Goal: Information Seeking & Learning: Learn about a topic

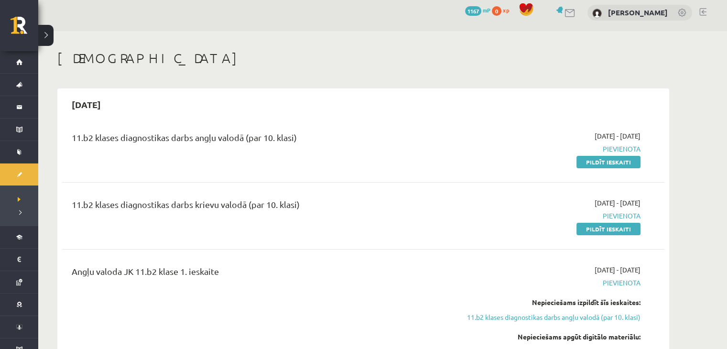
scroll to position [6, 0]
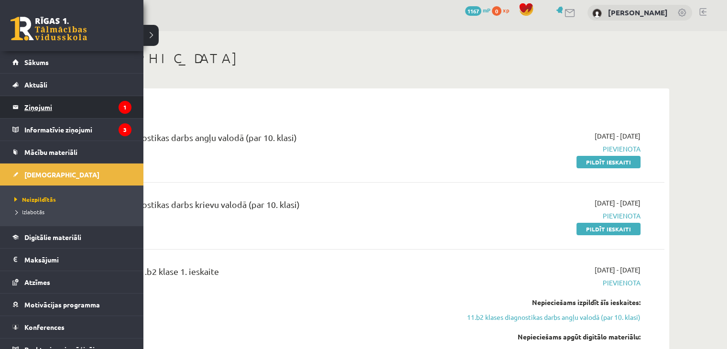
click at [52, 113] on legend "Ziņojumi 1" at bounding box center [77, 107] width 107 height 22
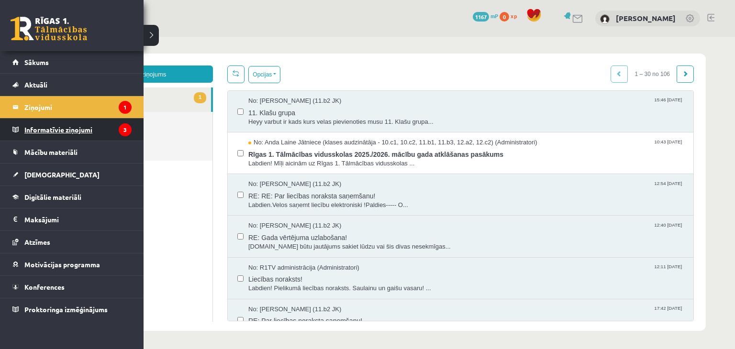
click at [91, 126] on legend "Informatīvie ziņojumi 3" at bounding box center [77, 130] width 107 height 22
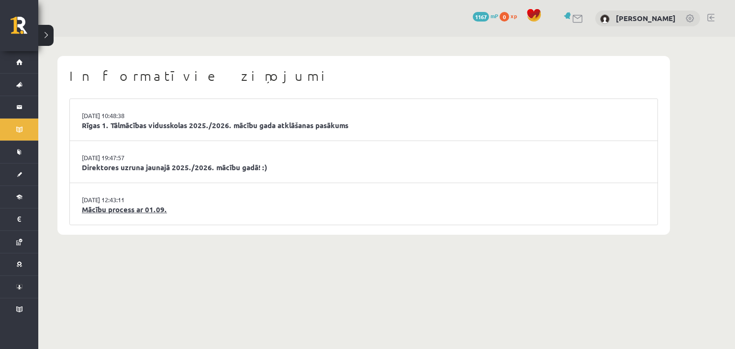
click at [132, 211] on link "Mācību process ar 01.09." at bounding box center [363, 209] width 563 height 11
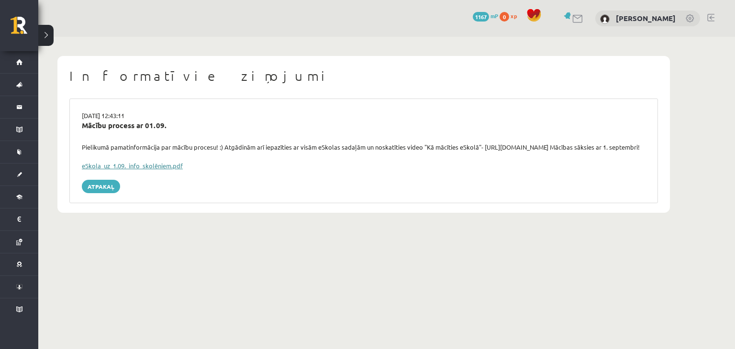
click at [120, 170] on link "eSkola_uz_1.09._info_skolēniem.pdf" at bounding box center [132, 166] width 101 height 8
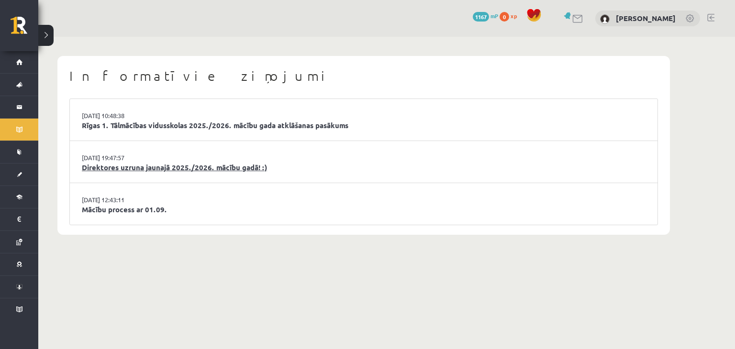
click at [183, 172] on link "Direktores uzruna jaunajā 2025./2026. mācību gadā! :)" at bounding box center [363, 167] width 563 height 11
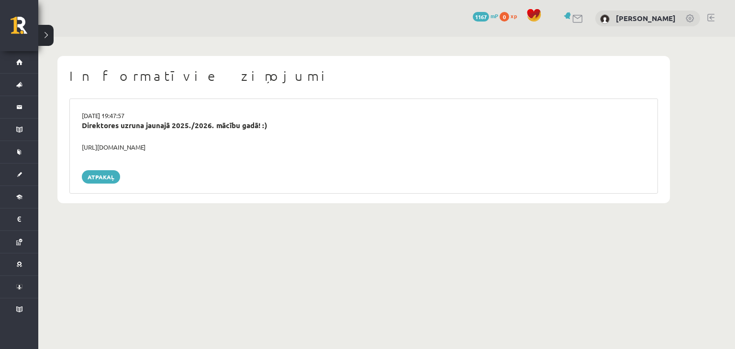
drag, startPoint x: 82, startPoint y: 146, endPoint x: 215, endPoint y: 144, distance: 133.4
click at [215, 144] on div "https://youtube.com/shorts/lM8RsWyzCn4" at bounding box center [364, 148] width 578 height 10
copy div "https://youtube.com/shorts/lM8RsWyzCn4"
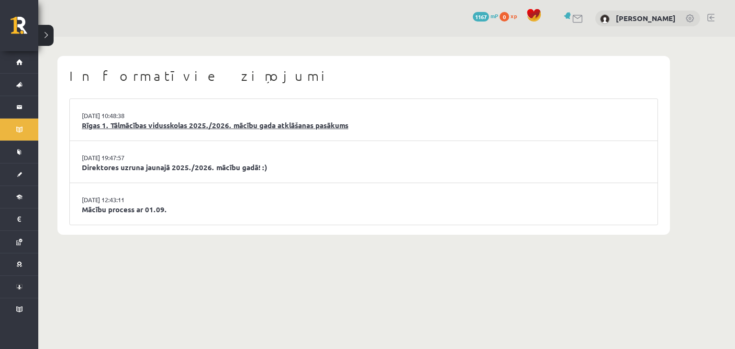
click at [169, 123] on link "Rīgas 1. Tālmācības vidusskolas 2025./2026. mācību gada atklāšanas pasākums" at bounding box center [363, 125] width 563 height 11
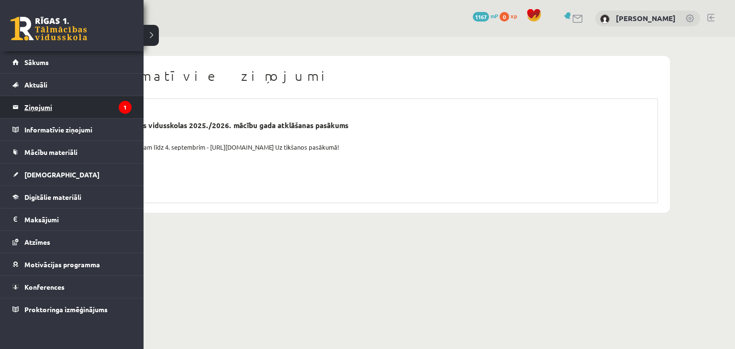
click at [33, 103] on legend "Ziņojumi 1" at bounding box center [77, 107] width 107 height 22
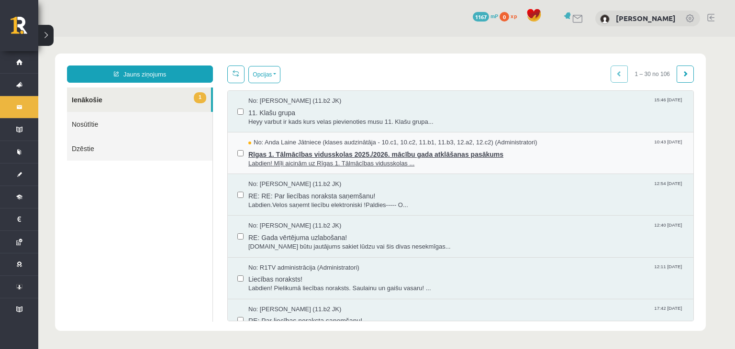
click at [296, 161] on span "Labdien! Mīļi aicinām uz Rīgas 1. Tālmācības vidusskolas ..." at bounding box center [465, 163] width 435 height 9
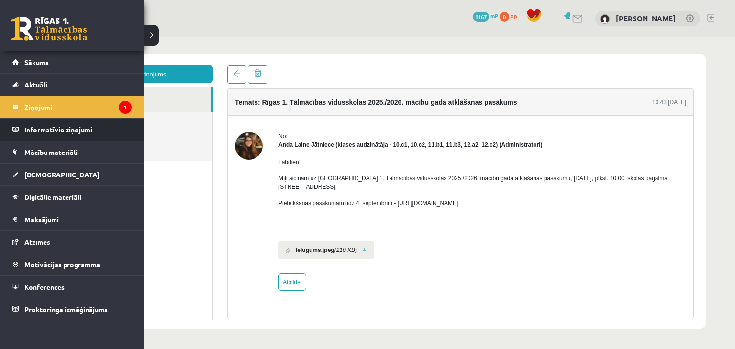
click at [36, 135] on legend "Informatīvie ziņojumi 0" at bounding box center [77, 130] width 107 height 22
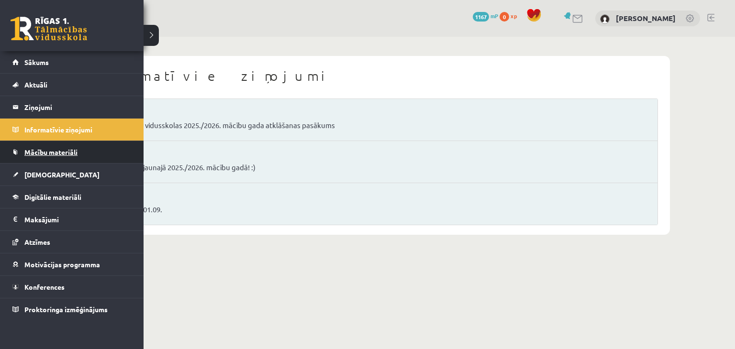
click at [40, 154] on span "Mācību materiāli" at bounding box center [50, 152] width 53 height 9
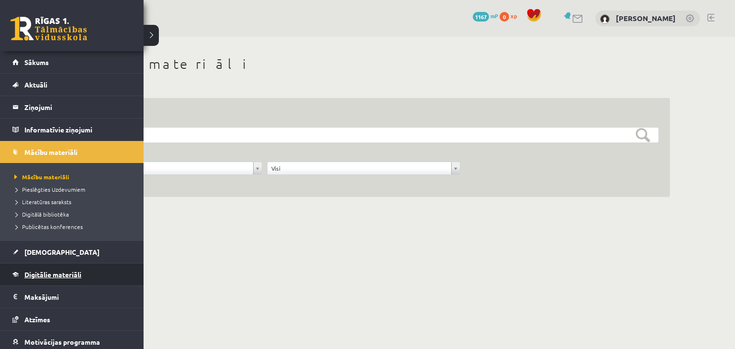
click at [45, 274] on span "Digitālie materiāli" at bounding box center [52, 274] width 57 height 9
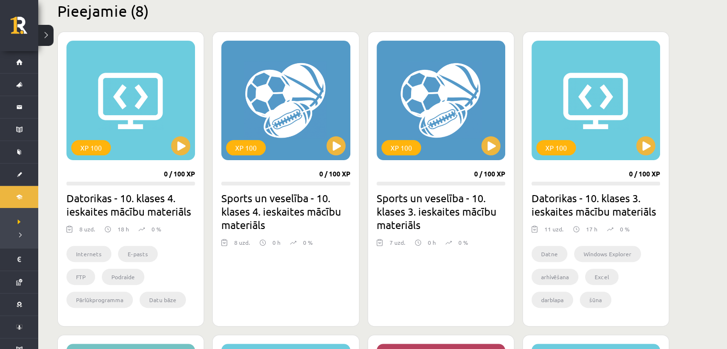
scroll to position [241, 0]
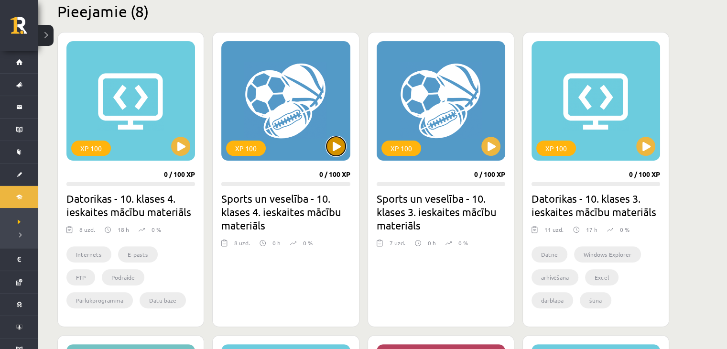
click at [335, 154] on button at bounding box center [336, 146] width 19 height 19
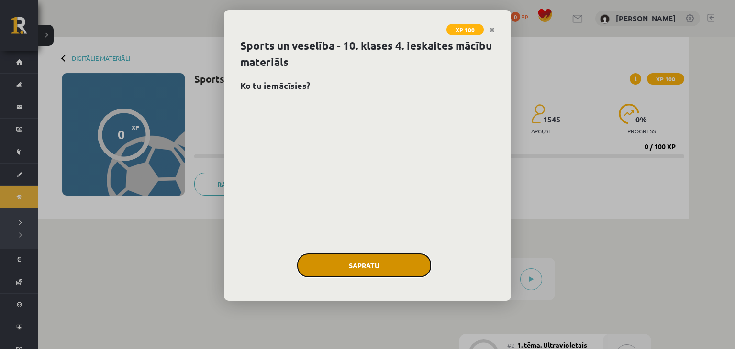
click at [410, 264] on button "Sapratu" at bounding box center [364, 265] width 134 height 24
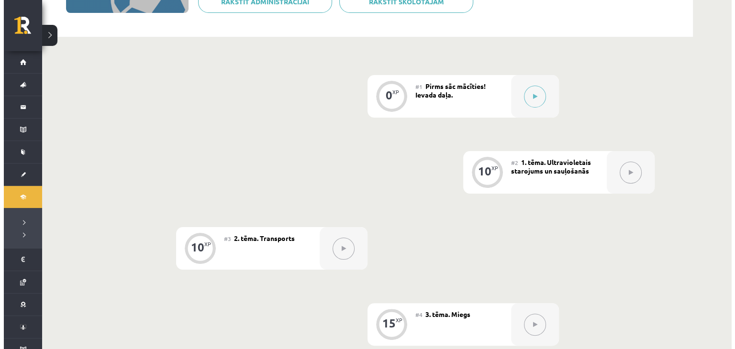
scroll to position [191, 0]
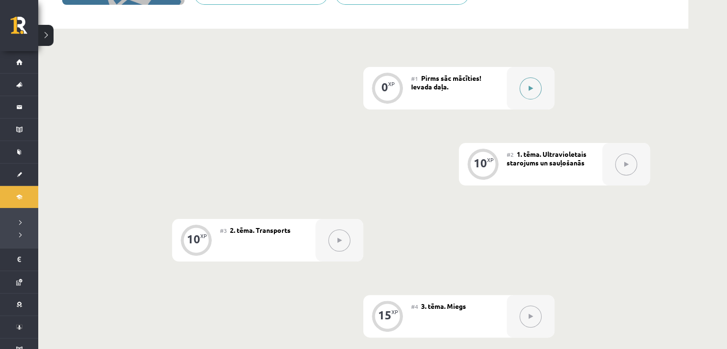
click at [527, 81] on button at bounding box center [531, 88] width 22 height 22
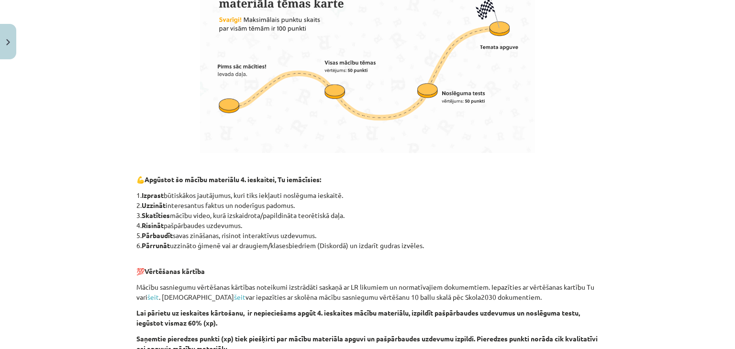
scroll to position [750, 0]
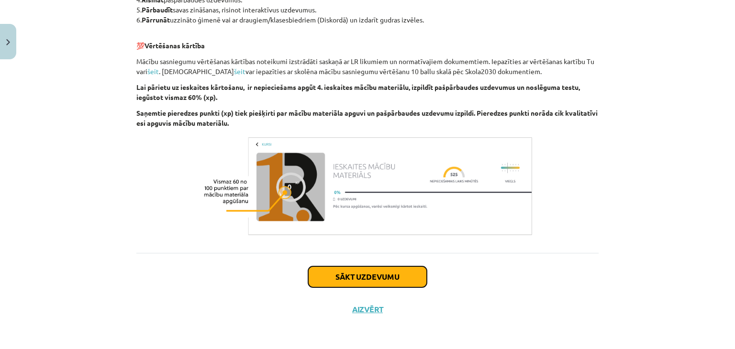
click at [329, 270] on button "Sākt uzdevumu" at bounding box center [367, 276] width 119 height 21
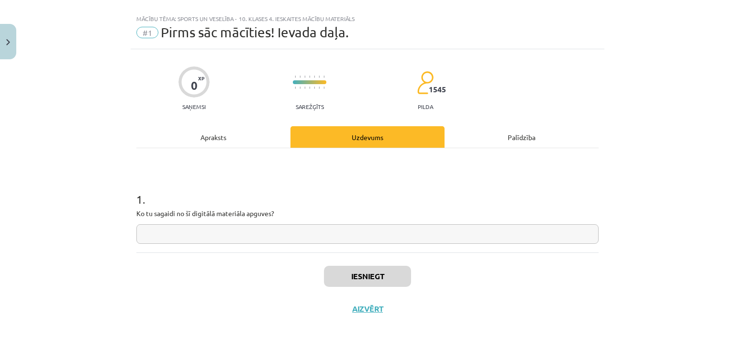
scroll to position [14, 0]
click at [245, 229] on input "text" at bounding box center [367, 235] width 462 height 20
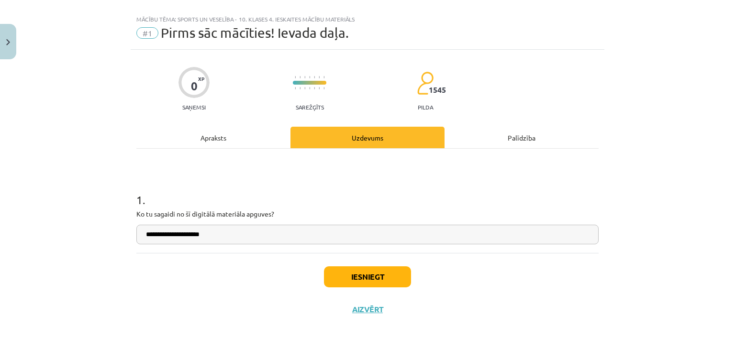
click at [147, 234] on input "**********" at bounding box center [367, 235] width 462 height 20
type input "**********"
click at [350, 279] on button "Iesniegt" at bounding box center [367, 276] width 87 height 21
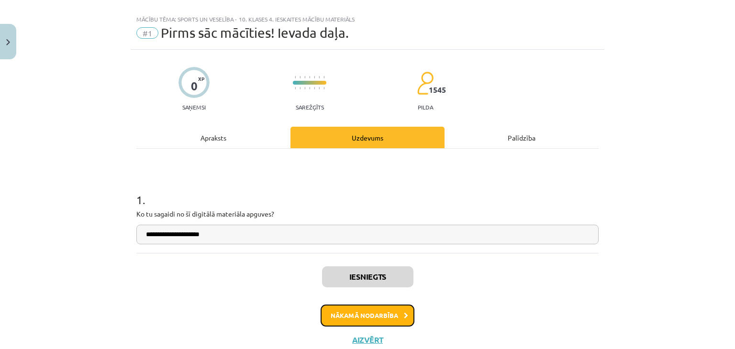
click at [379, 313] on button "Nākamā nodarbība" at bounding box center [367, 316] width 94 height 22
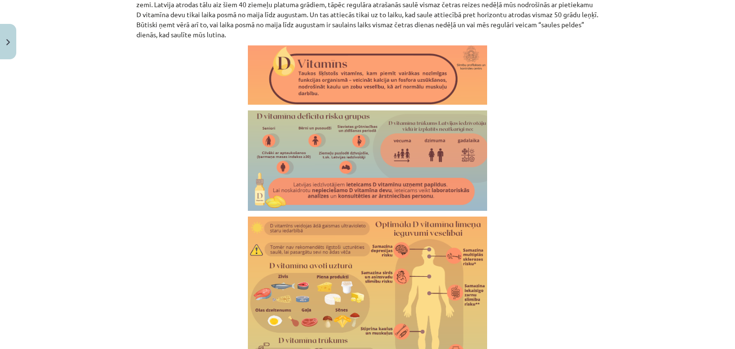
scroll to position [1662, 0]
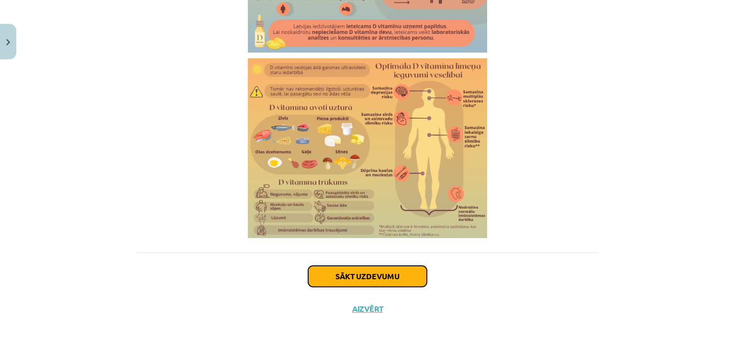
click at [394, 272] on button "Sākt uzdevumu" at bounding box center [367, 276] width 119 height 21
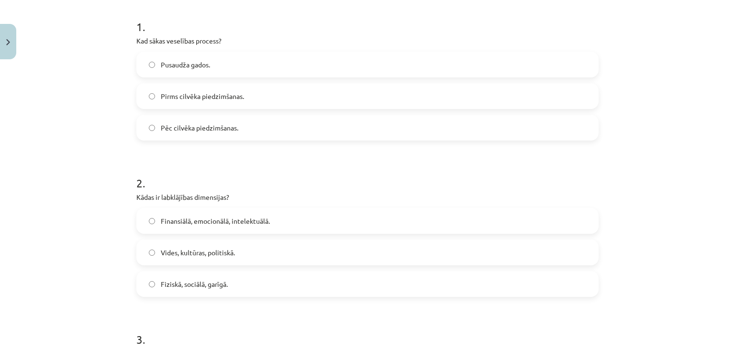
scroll to position [187, 0]
click at [274, 88] on label "Pirms cilvēka piedzimšanas." at bounding box center [367, 97] width 460 height 24
click at [258, 278] on label "Fiziskā, sociālā, garīgā." at bounding box center [367, 285] width 460 height 24
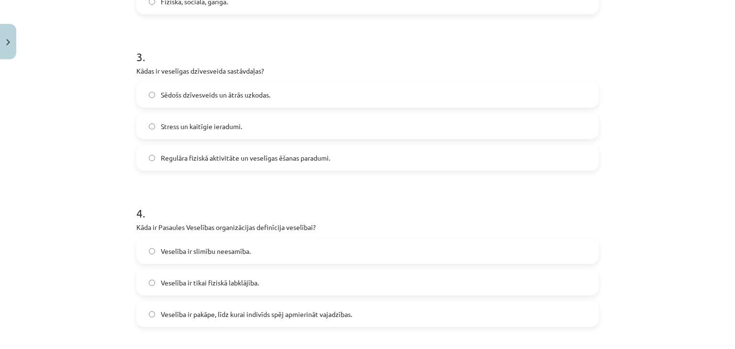
scroll to position [452, 0]
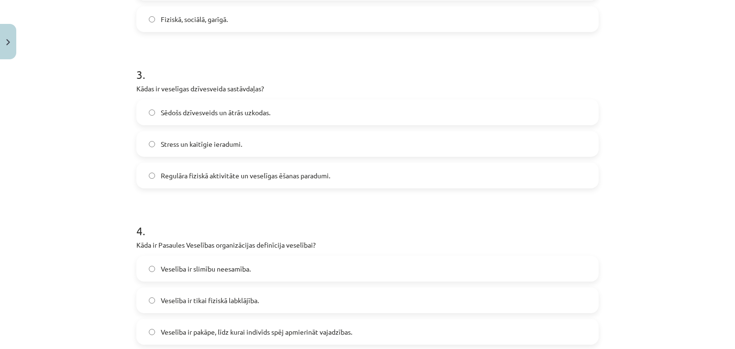
click at [231, 174] on span "Regulāra fiziskā aktivitāte un veselīgas ēšanas paradumi." at bounding box center [245, 176] width 169 height 10
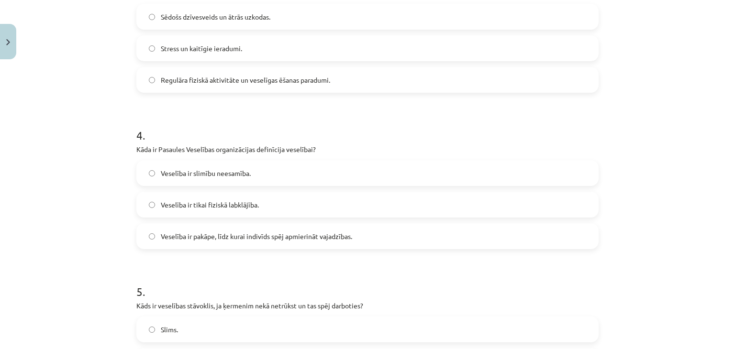
click at [223, 230] on label "Veselība ir pakāpe, līdz kurai indivīds spēj apmierināt vajadzības." at bounding box center [367, 236] width 460 height 24
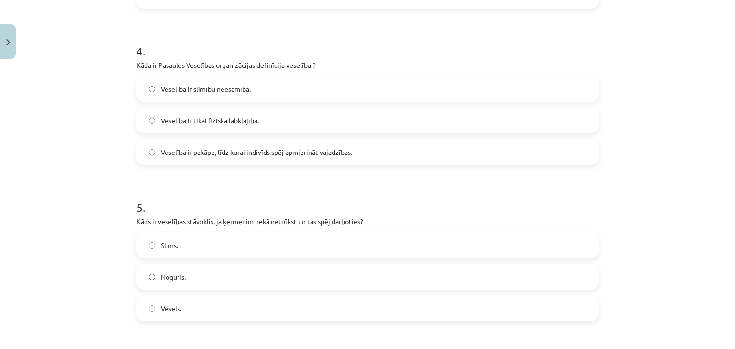
scroll to position [680, 0]
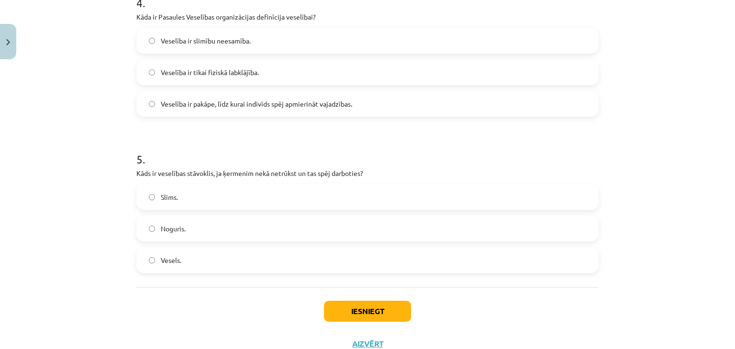
click at [170, 258] on span "Vesels." at bounding box center [171, 260] width 21 height 10
click at [353, 305] on button "Iesniegt" at bounding box center [367, 311] width 87 height 21
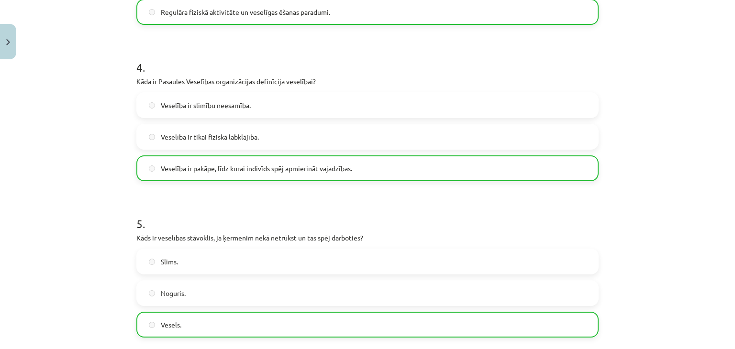
scroll to position [745, 0]
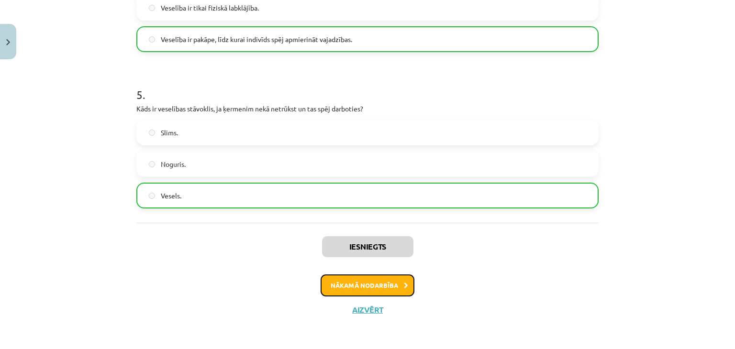
click at [360, 287] on button "Nākamā nodarbība" at bounding box center [367, 285] width 94 height 22
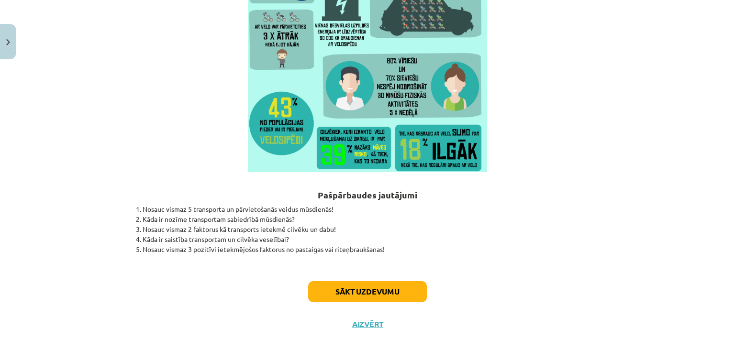
scroll to position [2798, 0]
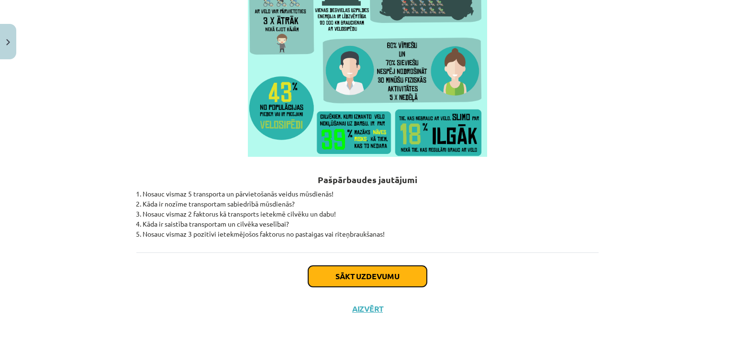
click at [357, 278] on button "Sākt uzdevumu" at bounding box center [367, 276] width 119 height 21
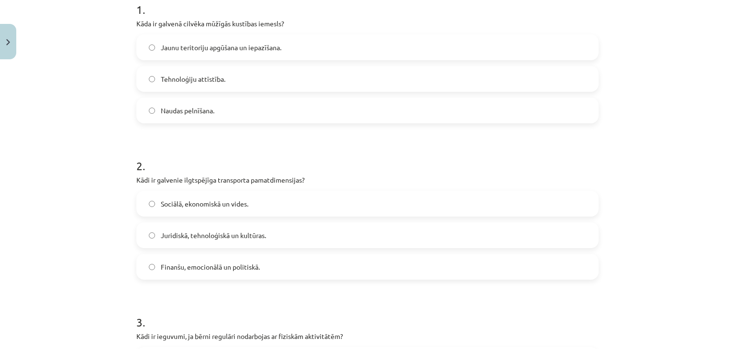
scroll to position [204, 0]
click at [457, 43] on label "Jaunu teritoriju apgūšana un iepazīšana." at bounding box center [367, 47] width 460 height 24
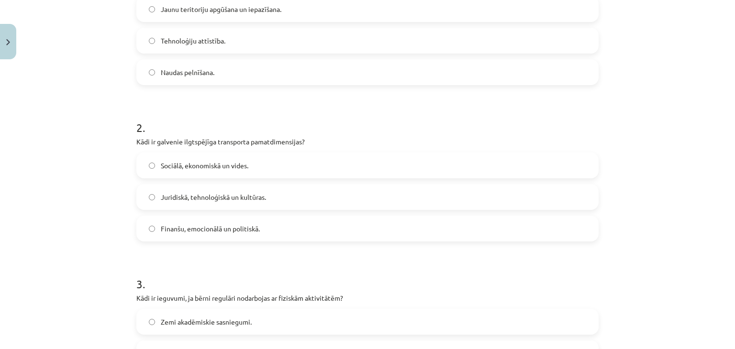
scroll to position [243, 0]
click at [284, 157] on label "Sociālā, ekonomiskā un vides." at bounding box center [367, 165] width 460 height 24
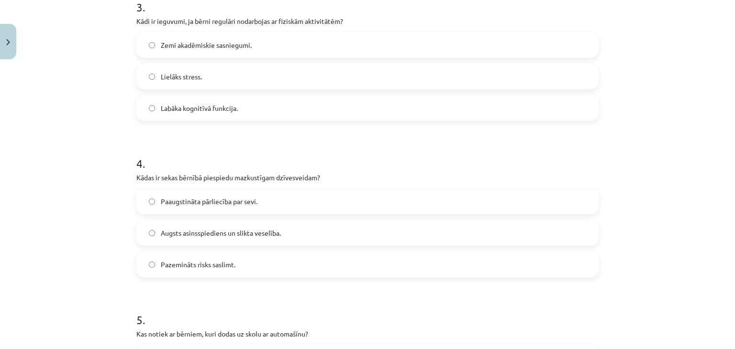
scroll to position [518, 0]
click at [396, 100] on label "Labāka kognitīvā funkcija." at bounding box center [367, 110] width 460 height 24
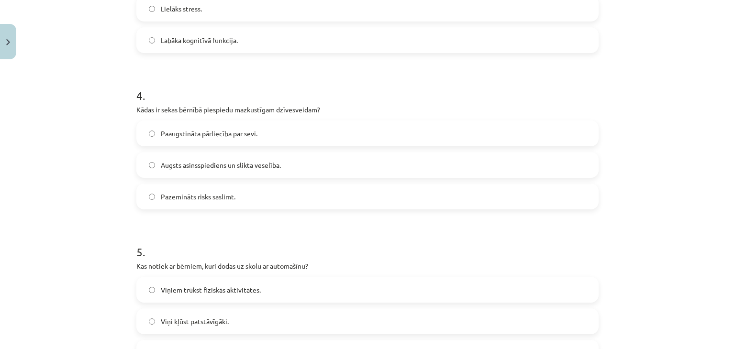
scroll to position [588, 0]
click at [292, 158] on label "Augsts asinsspiediens un slikta veselība." at bounding box center [367, 164] width 460 height 24
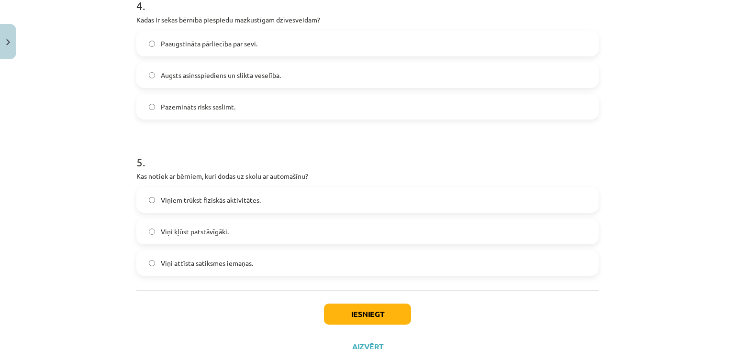
click at [272, 206] on label "Viņiem trūkst fiziskās aktivitātes." at bounding box center [367, 200] width 460 height 24
click at [354, 306] on button "Iesniegt" at bounding box center [367, 314] width 87 height 21
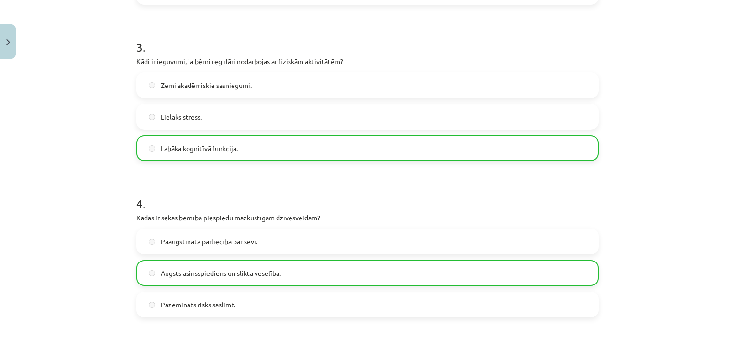
scroll to position [745, 0]
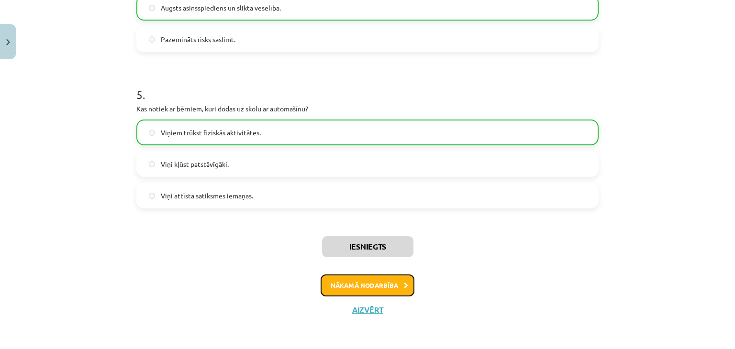
click at [396, 283] on button "Nākamā nodarbība" at bounding box center [367, 285] width 94 height 22
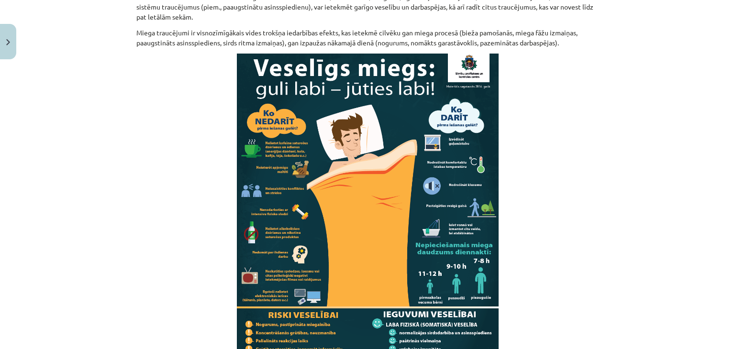
scroll to position [927, 0]
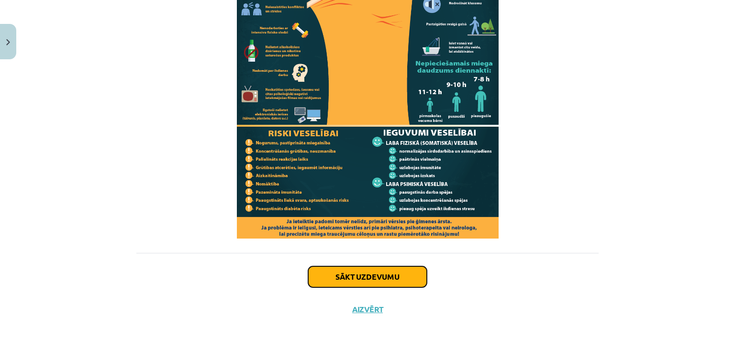
click at [396, 283] on button "Sākt uzdevumu" at bounding box center [367, 276] width 119 height 21
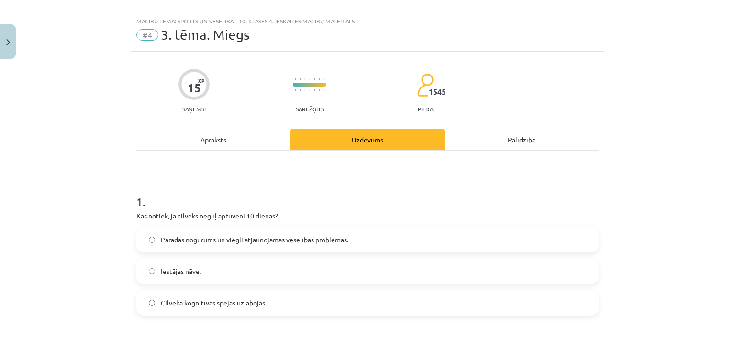
scroll to position [103, 0]
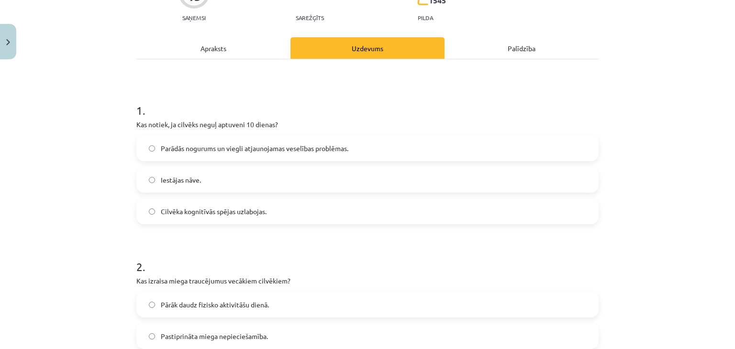
click at [445, 146] on label "Parādās nogurums un viegli atjaunojamas veselības problēmas." at bounding box center [367, 148] width 460 height 24
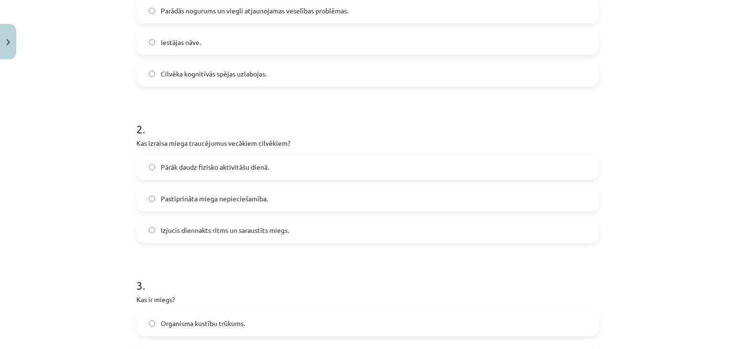
click at [294, 225] on label "Izjucis diennakts ritms un saraustīts miegs." at bounding box center [367, 230] width 460 height 24
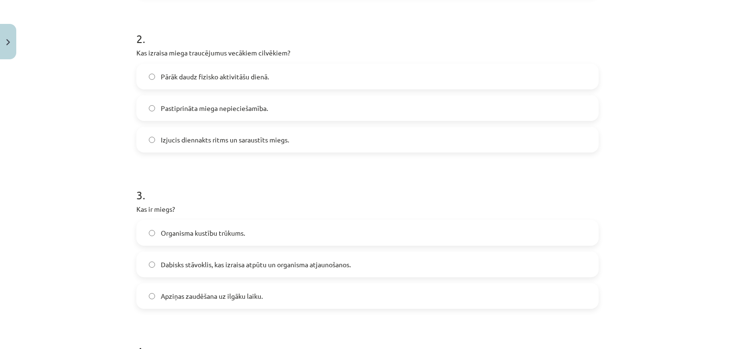
scroll to position [379, 0]
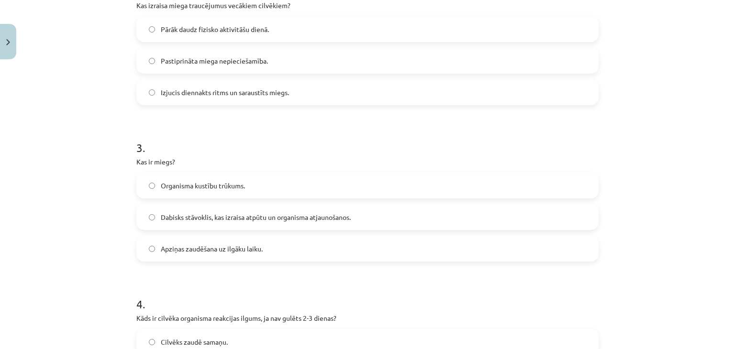
click at [283, 207] on label "Dabisks stāvoklis, kas izraisa atpūtu un organisma atjaunošanos." at bounding box center [367, 217] width 460 height 24
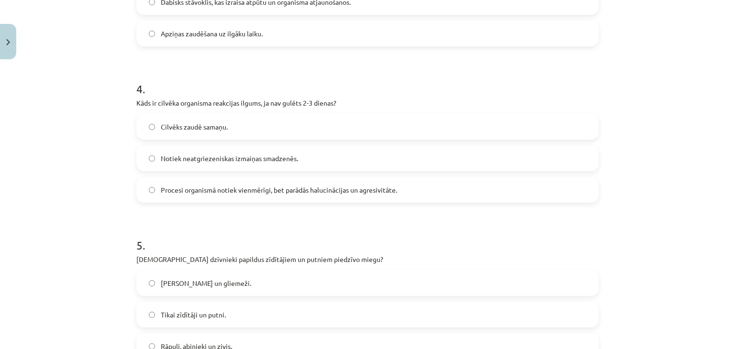
scroll to position [593, 0]
click at [283, 190] on span "Procesi organismā notiek vienmērīgi, bet parādās halucinācijas un agresivitāte." at bounding box center [279, 191] width 236 height 10
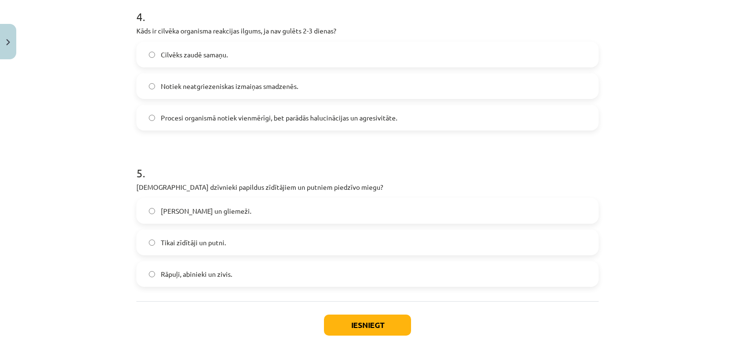
scroll to position [667, 0]
click at [230, 285] on div "Rāpuļi, abinieki un zivis." at bounding box center [367, 273] width 462 height 26
click at [263, 277] on label "Rāpuļi, abinieki un zivis." at bounding box center [367, 273] width 460 height 24
click at [354, 319] on button "Iesniegt" at bounding box center [367, 324] width 87 height 21
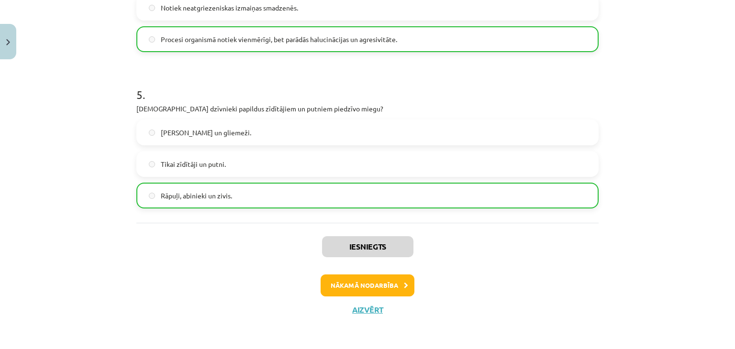
scroll to position [744, 0]
click at [358, 285] on button "Nākamā nodarbība" at bounding box center [367, 286] width 94 height 22
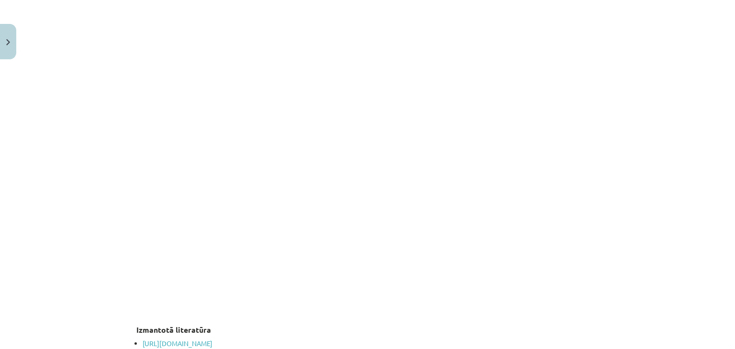
scroll to position [1890, 0]
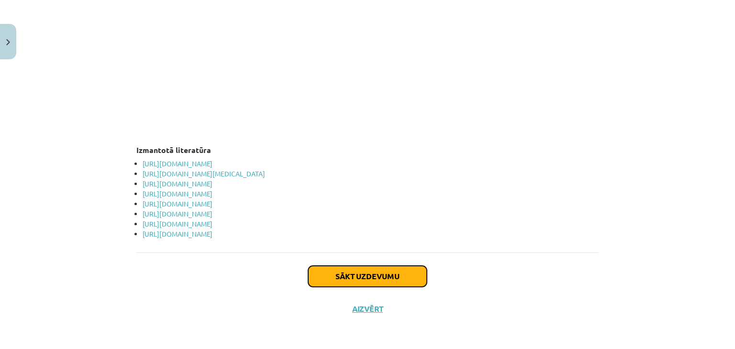
click at [353, 278] on button "Sākt uzdevumu" at bounding box center [367, 276] width 119 height 21
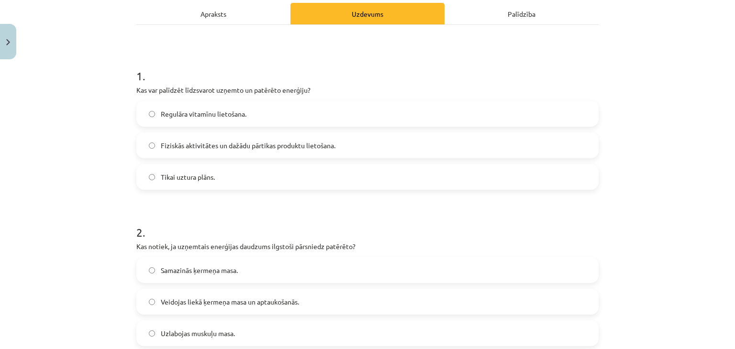
scroll to position [137, 0]
click at [383, 142] on label "Fiziskās aktivitātes un dažādu pārtikas produktu lietošana." at bounding box center [367, 146] width 460 height 24
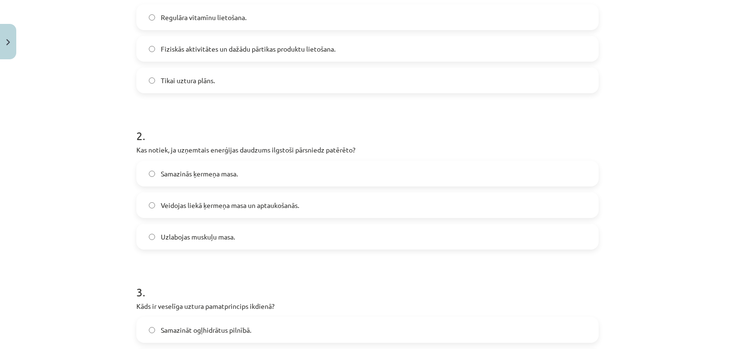
scroll to position [235, 0]
click at [371, 202] on label "Veidojas liekā ķermeņa masa un aptaukošanās." at bounding box center [367, 205] width 460 height 24
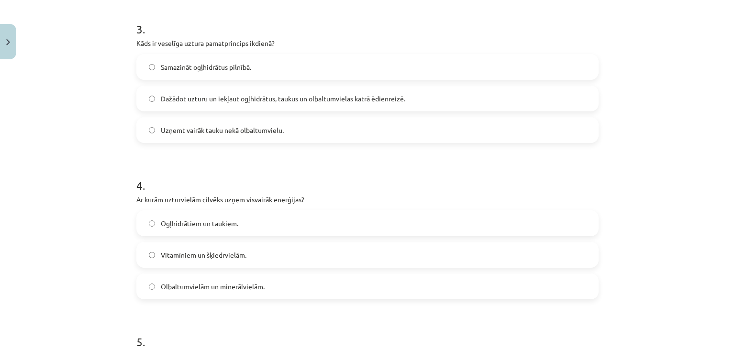
scroll to position [505, 0]
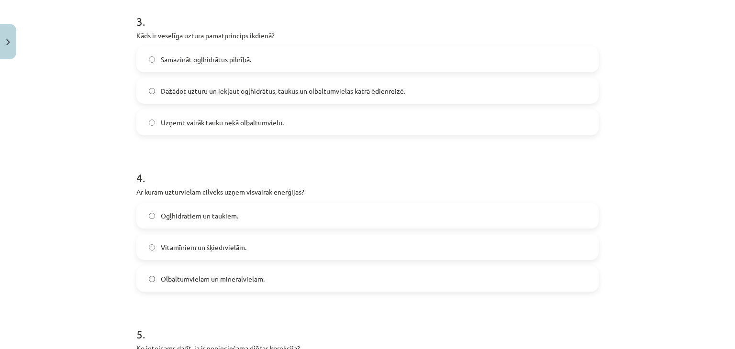
click at [189, 94] on span "Dažādot uzturu un iekļaut ogļhidrātus, taukus un olbaltumvielas katrā ēdienreiz…" at bounding box center [283, 91] width 244 height 10
click at [195, 219] on span "Ogļhidrātiem un taukiem." at bounding box center [199, 216] width 77 height 10
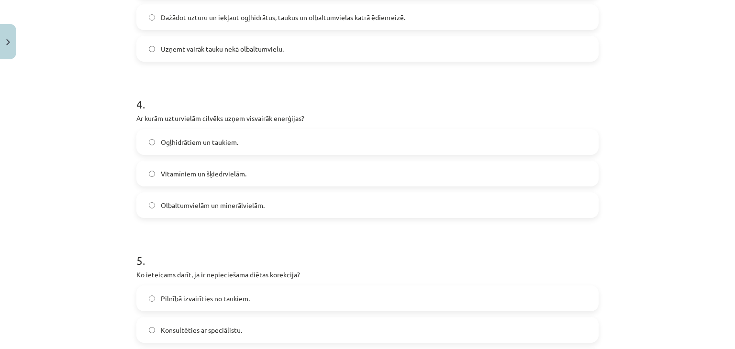
scroll to position [696, 0]
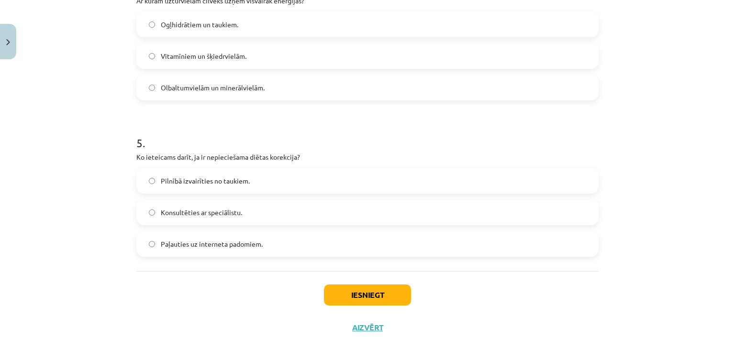
click at [171, 220] on label "Konsultēties ar speciālistu." at bounding box center [367, 212] width 460 height 24
click at [377, 294] on button "Iesniegt" at bounding box center [367, 295] width 87 height 21
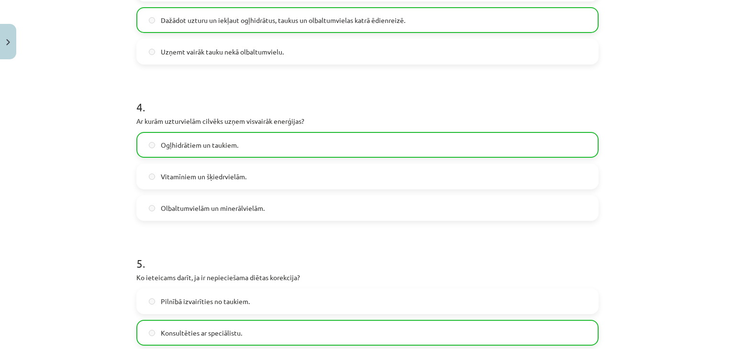
scroll to position [745, 0]
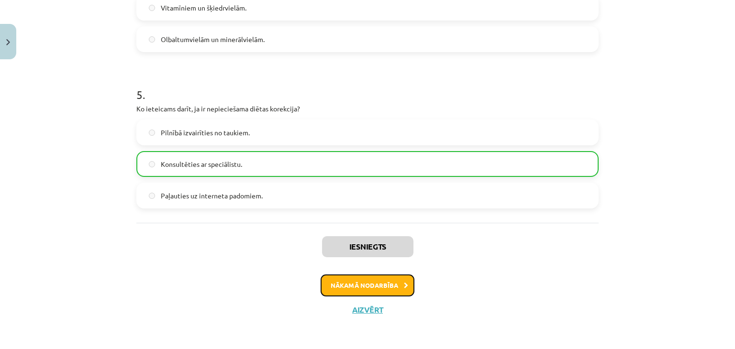
click at [373, 290] on button "Nākamā nodarbība" at bounding box center [367, 285] width 94 height 22
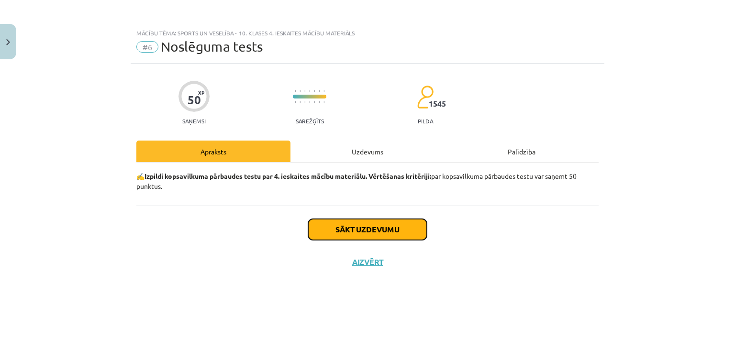
click at [396, 228] on button "Sākt uzdevumu" at bounding box center [367, 229] width 119 height 21
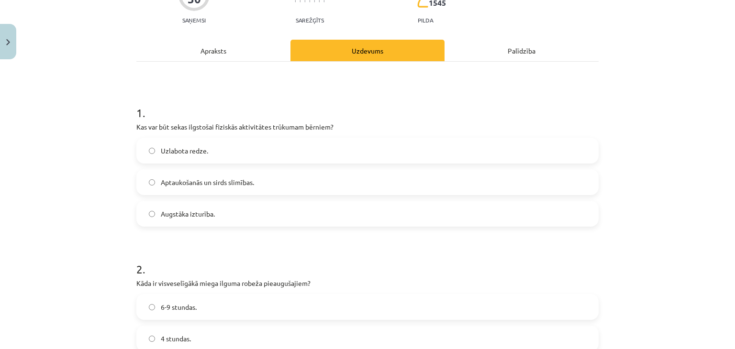
scroll to position [159, 0]
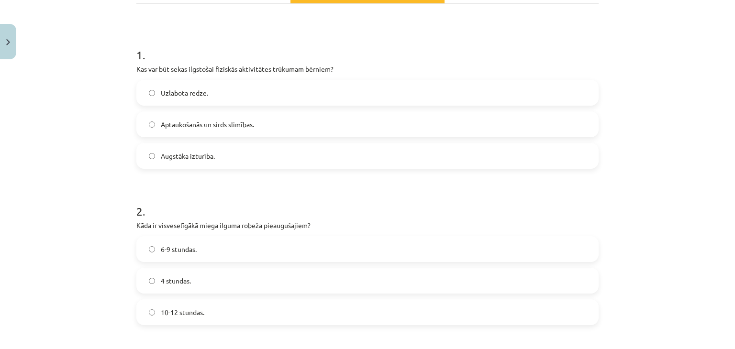
click at [406, 129] on label "Aptaukošanās un sirds slimības." at bounding box center [367, 124] width 460 height 24
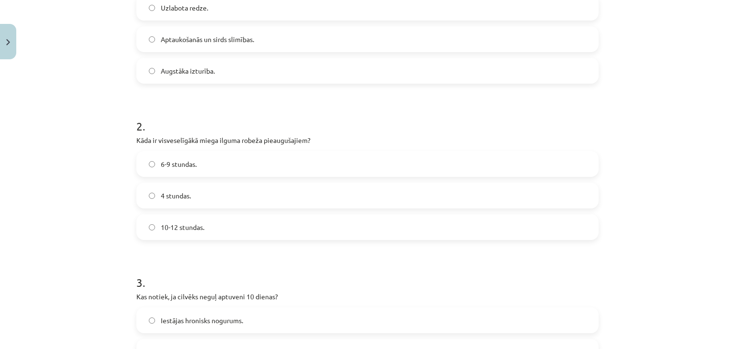
scroll to position [245, 0]
click at [402, 164] on label "6-9 stundas." at bounding box center [367, 163] width 460 height 24
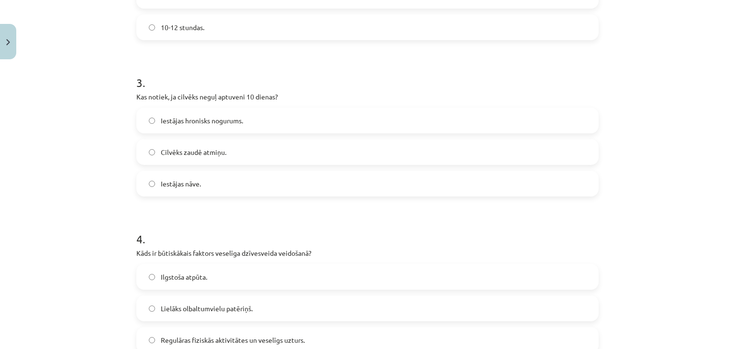
scroll to position [451, 0]
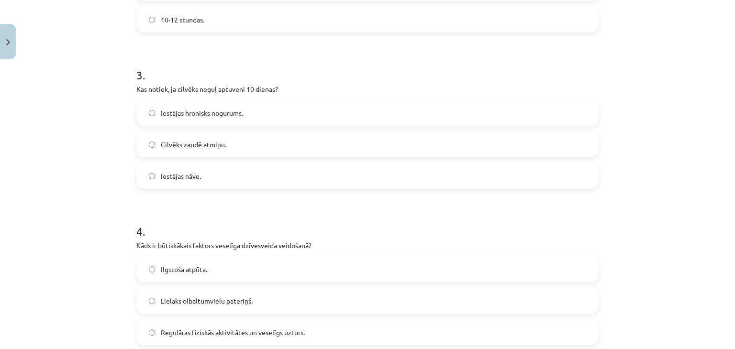
click at [402, 164] on label "Iestājas nāve." at bounding box center [367, 176] width 460 height 24
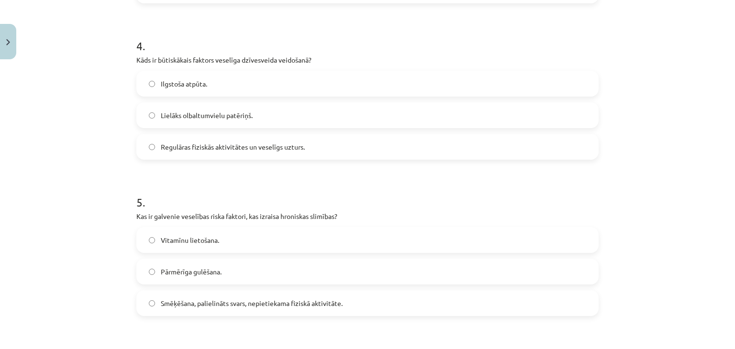
scroll to position [637, 0]
click at [316, 143] on label "Regulāras fiziskās aktivitātes un veselīgs uzturs." at bounding box center [367, 147] width 460 height 24
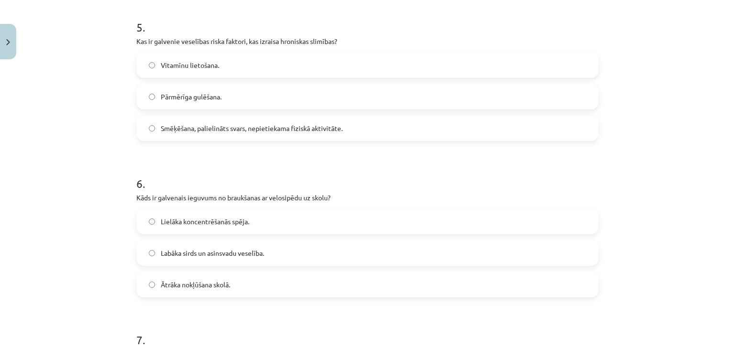
scroll to position [813, 0]
click at [242, 131] on span "Smēķēšana, palielināts svars, nepietiekama fiziskā aktivitāte." at bounding box center [252, 127] width 182 height 10
click at [245, 255] on span "Labāka sirds un asinsvadu veselība." at bounding box center [212, 252] width 103 height 10
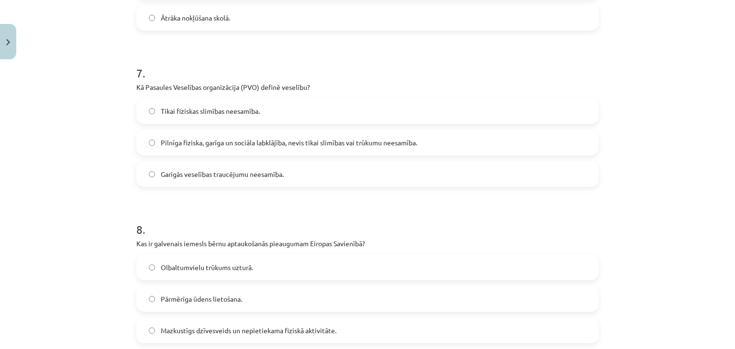
scroll to position [1079, 0]
click at [208, 147] on label "Pilnīga fiziska, garīga un sociāla labklājība, nevis tikai slimības vai trūkumu…" at bounding box center [367, 143] width 460 height 24
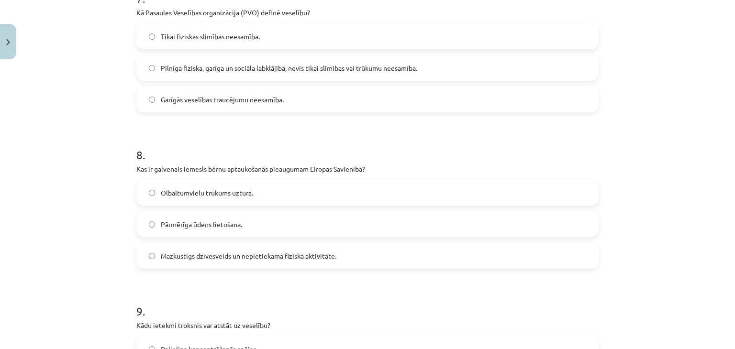
scroll to position [1155, 0]
click at [207, 258] on span "Mazkustīgs dzīvesveids un nepietiekama fiziskā aktivitāte." at bounding box center [249, 255] width 176 height 10
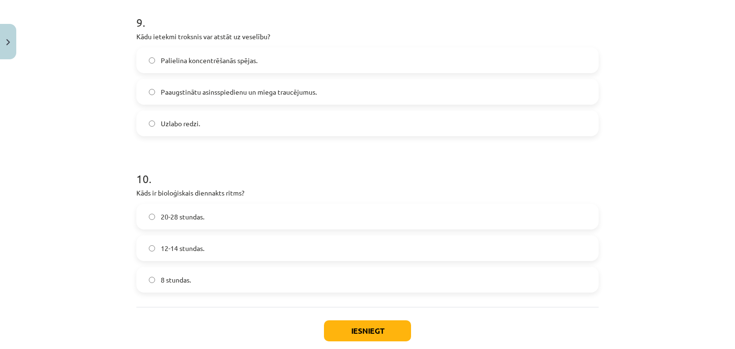
scroll to position [1442, 0]
click at [201, 91] on span "Paaugstinātu asinsspiedienu un miega traucējumus." at bounding box center [239, 93] width 156 height 10
click at [203, 215] on label "20-28 stundas." at bounding box center [367, 217] width 460 height 24
click at [344, 331] on button "Iesniegt" at bounding box center [367, 331] width 87 height 21
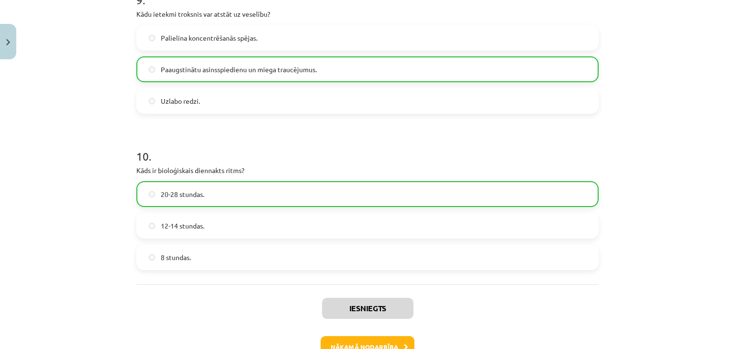
scroll to position [1526, 0]
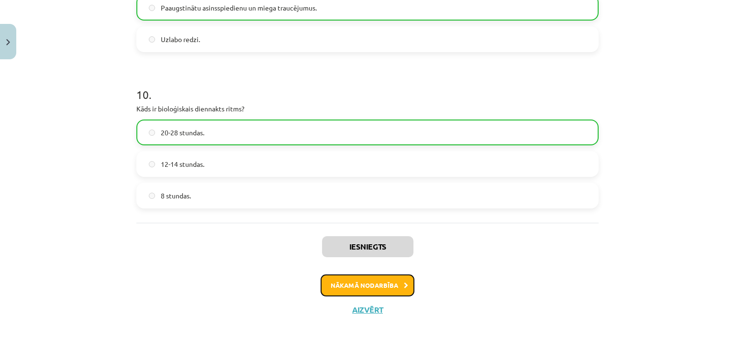
click at [366, 289] on button "Nākamā nodarbība" at bounding box center [367, 285] width 94 height 22
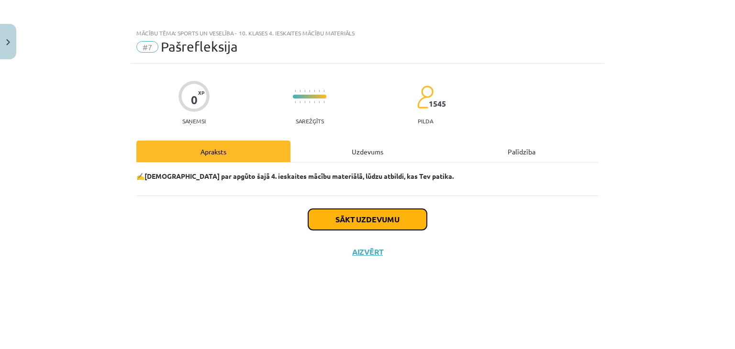
click at [363, 222] on button "Sākt uzdevumu" at bounding box center [367, 219] width 119 height 21
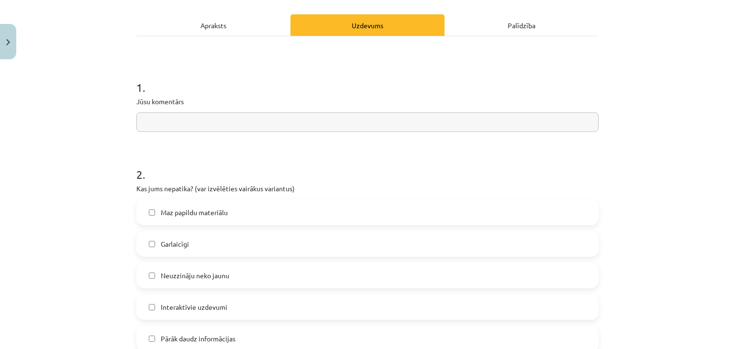
scroll to position [128, 0]
click at [339, 121] on input "text" at bounding box center [367, 121] width 462 height 20
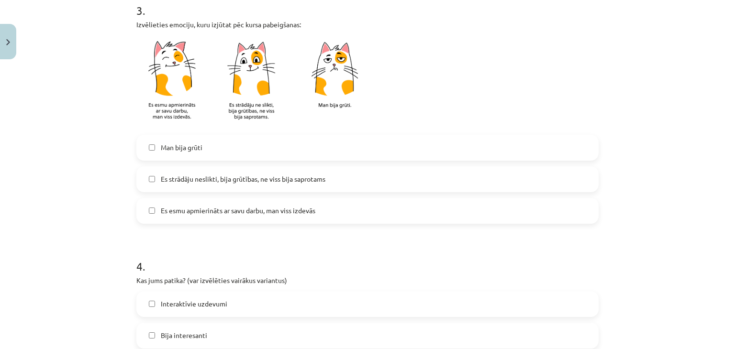
scroll to position [572, 0]
type input "**********"
click at [151, 182] on label "Es strādāju neslikti, bija grūtības, ne viss bija saprotams" at bounding box center [367, 180] width 460 height 24
click at [142, 205] on label "Es esmu apmierināts ar savu darbu, man viss izdevās" at bounding box center [367, 212] width 460 height 24
click at [143, 180] on label "Es strādāju neslikti, bija grūtības, ne viss bija saprotams" at bounding box center [367, 180] width 460 height 24
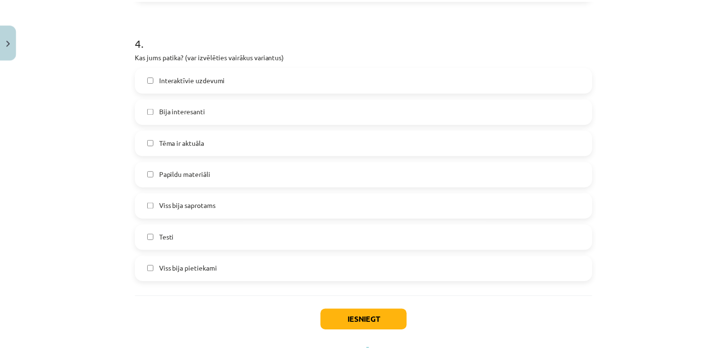
scroll to position [796, 0]
click at [152, 214] on label "Viss bija saprotams" at bounding box center [367, 208] width 460 height 24
click at [154, 243] on label "Testi" at bounding box center [367, 239] width 460 height 24
click at [160, 275] on label "Viss bija pietiekami" at bounding box center [367, 271] width 460 height 24
click at [338, 319] on button "Iesniegt" at bounding box center [367, 321] width 87 height 21
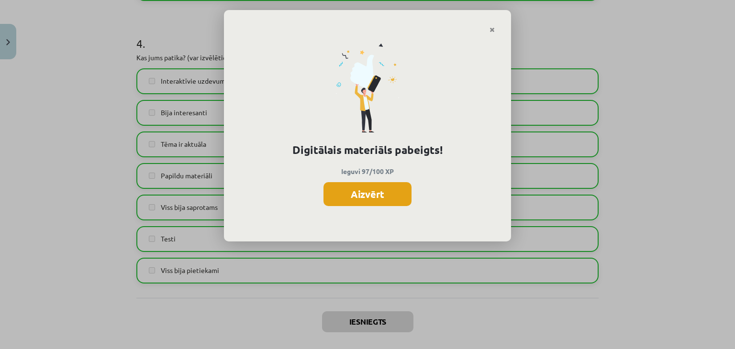
click at [379, 192] on button "Aizvērt" at bounding box center [367, 194] width 88 height 24
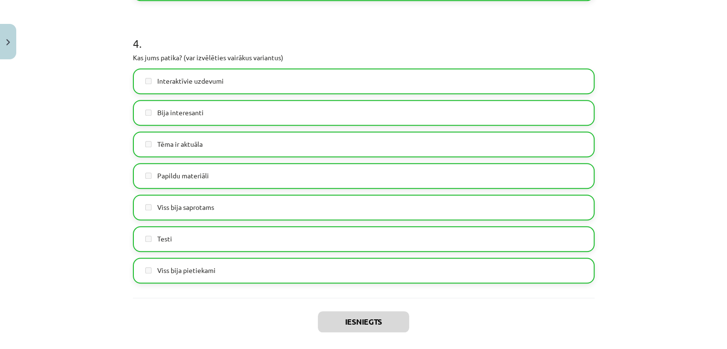
scroll to position [841, 0]
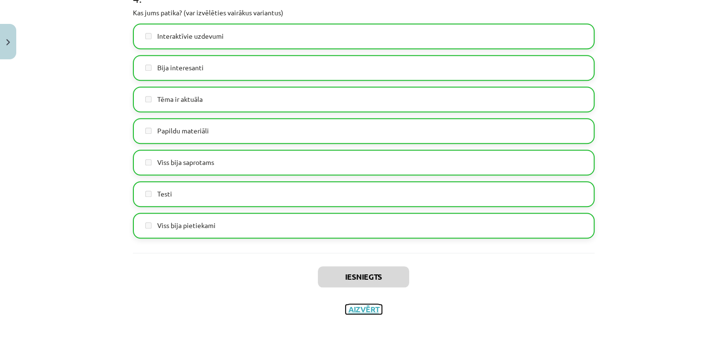
click at [359, 311] on button "Aizvērt" at bounding box center [364, 310] width 36 height 10
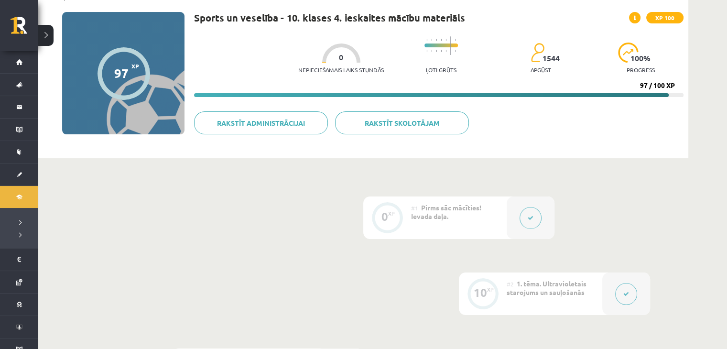
scroll to position [59, 0]
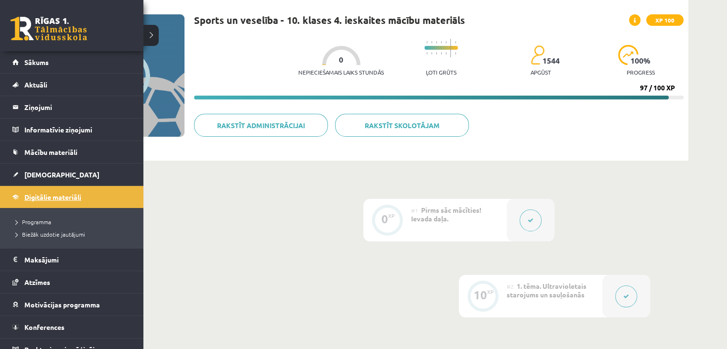
click at [25, 194] on span "Digitālie materiāli" at bounding box center [52, 197] width 57 height 9
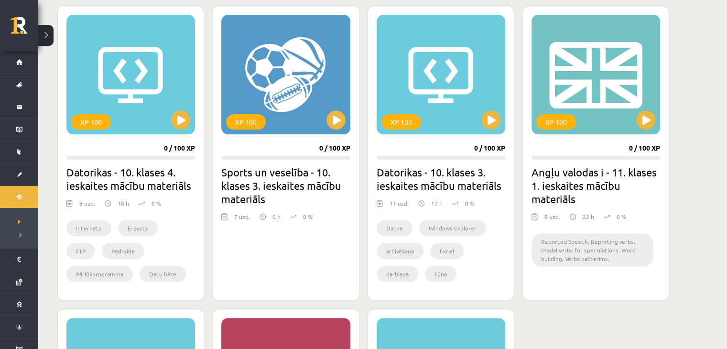
scroll to position [269, 0]
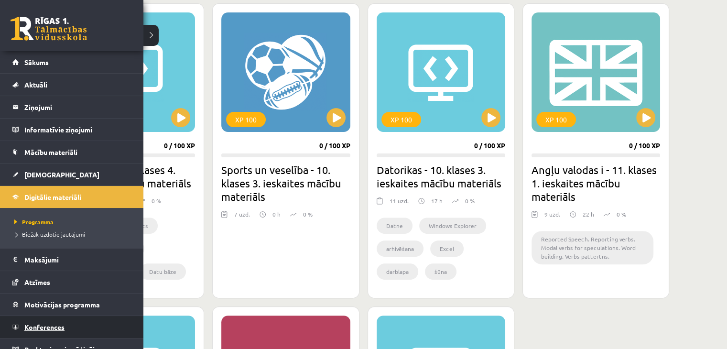
click at [44, 331] on link "Konferences" at bounding box center [71, 327] width 119 height 22
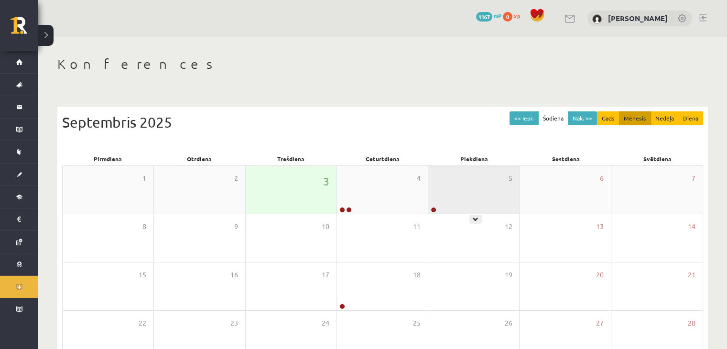
click at [451, 194] on div "5" at bounding box center [473, 190] width 91 height 48
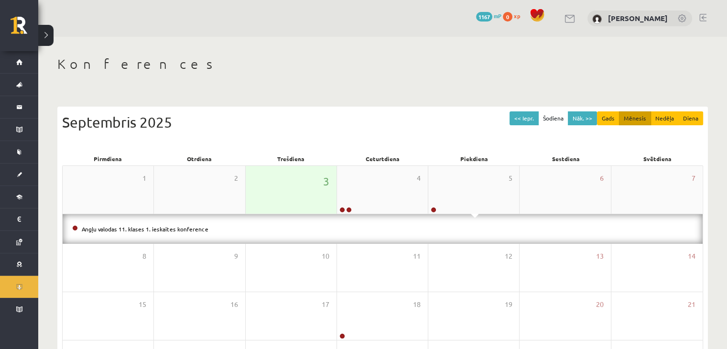
click at [308, 177] on div "3" at bounding box center [291, 190] width 91 height 48
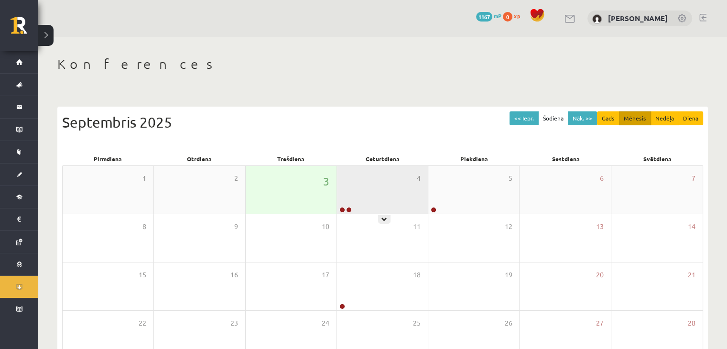
click at [376, 194] on div "4" at bounding box center [382, 190] width 91 height 48
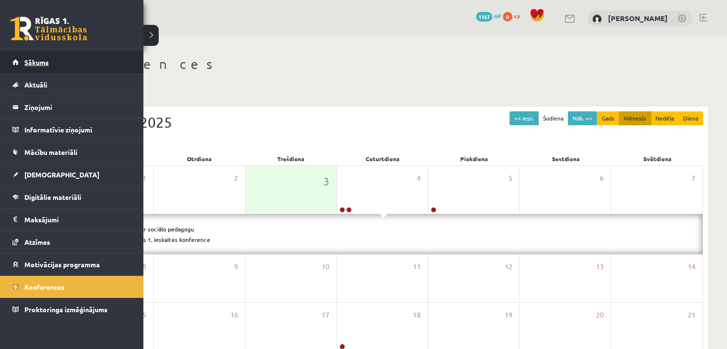
click at [54, 58] on link "Sākums" at bounding box center [71, 62] width 119 height 22
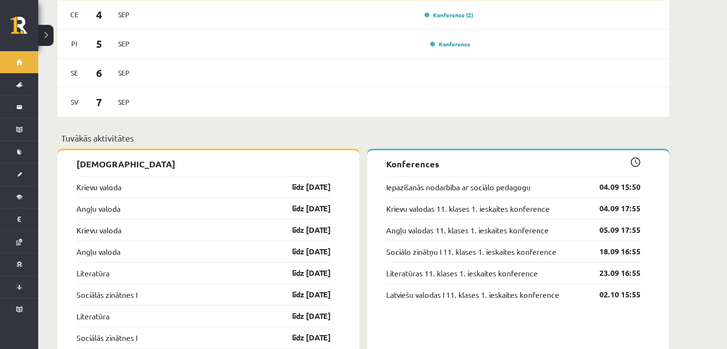
scroll to position [661, 0]
click at [372, 131] on p "Tuvākās aktivitātes" at bounding box center [363, 137] width 604 height 13
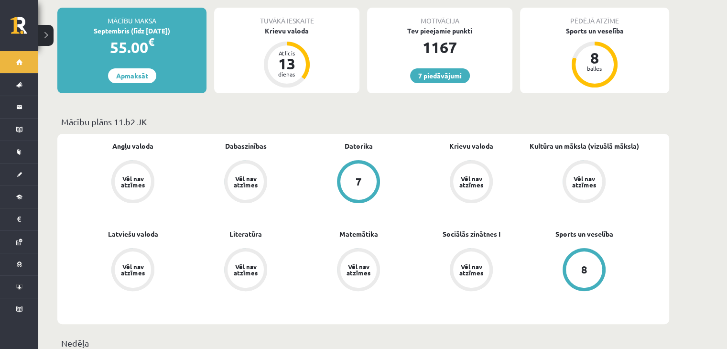
scroll to position [192, 0]
click at [428, 69] on link "7 piedāvājumi" at bounding box center [440, 76] width 60 height 15
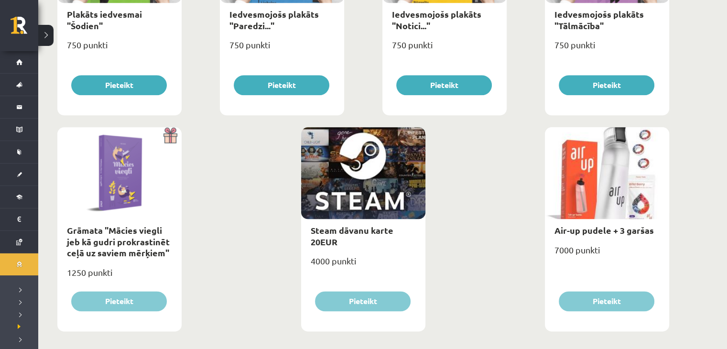
scroll to position [1120, 0]
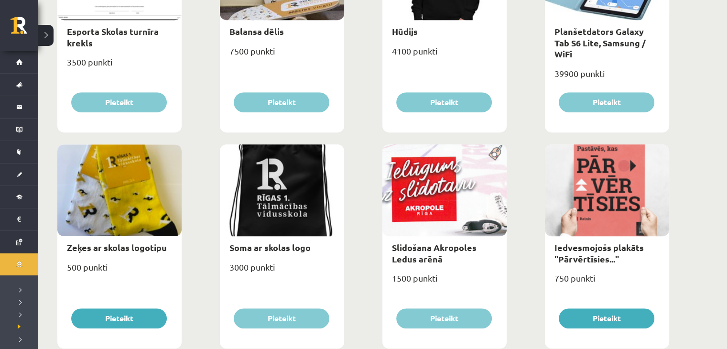
scroll to position [674, 0]
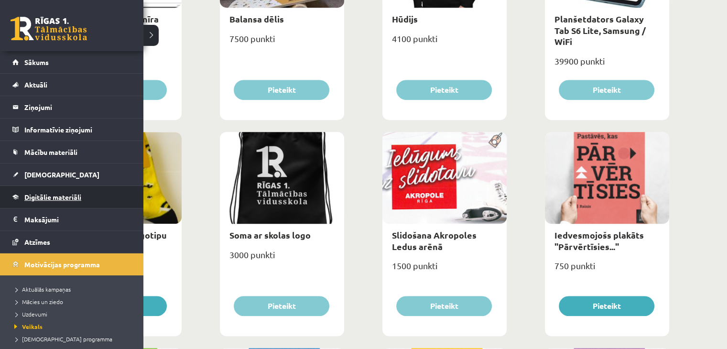
click at [40, 201] on link "Digitālie materiāli" at bounding box center [71, 197] width 119 height 22
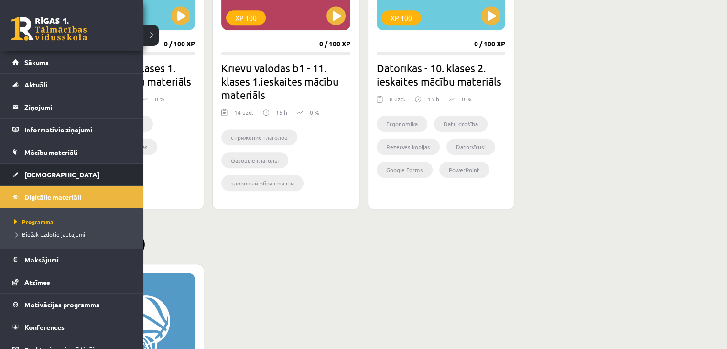
click at [15, 176] on link "[DEMOGRAPHIC_DATA]" at bounding box center [71, 175] width 119 height 22
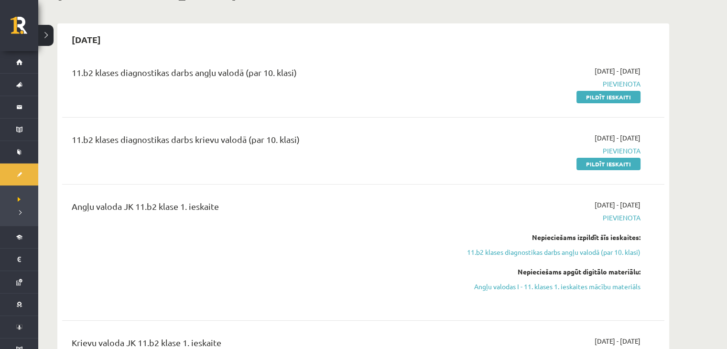
scroll to position [71, 0]
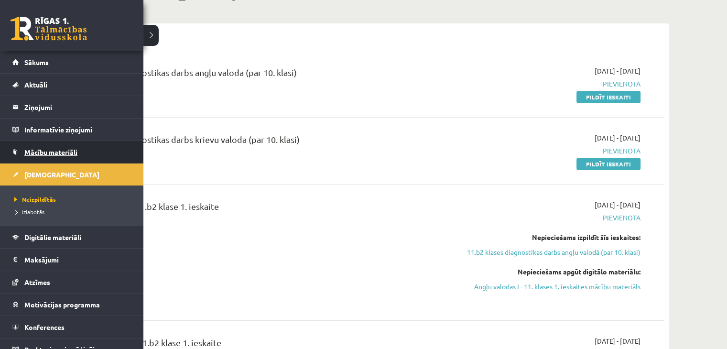
click at [34, 155] on link "Mācību materiāli" at bounding box center [71, 152] width 119 height 22
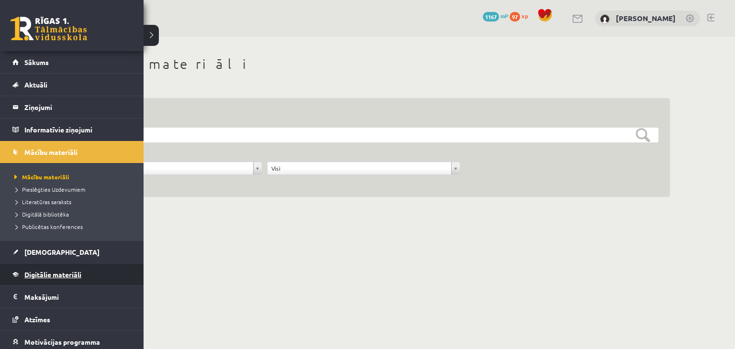
click at [36, 279] on link "Digitālie materiāli" at bounding box center [71, 274] width 119 height 22
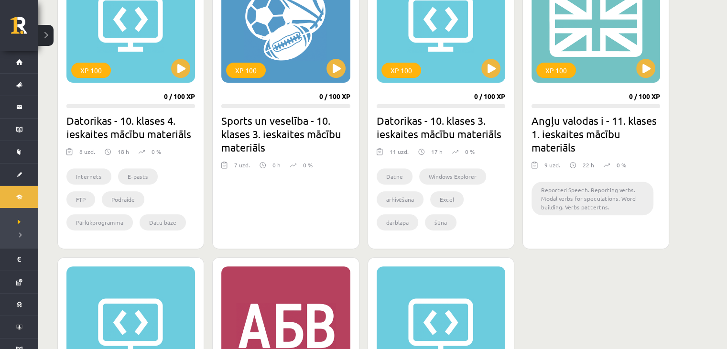
scroll to position [319, 0]
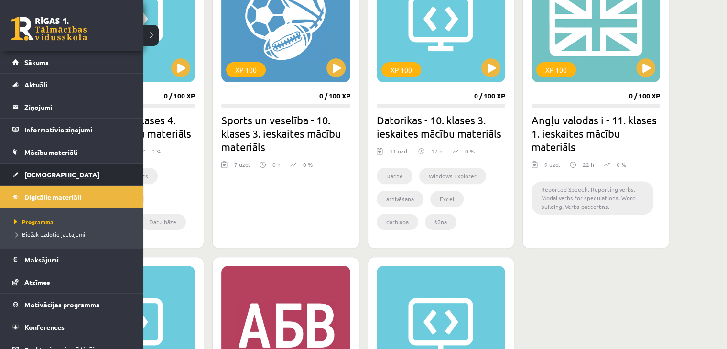
click at [22, 178] on link "[DEMOGRAPHIC_DATA]" at bounding box center [71, 175] width 119 height 22
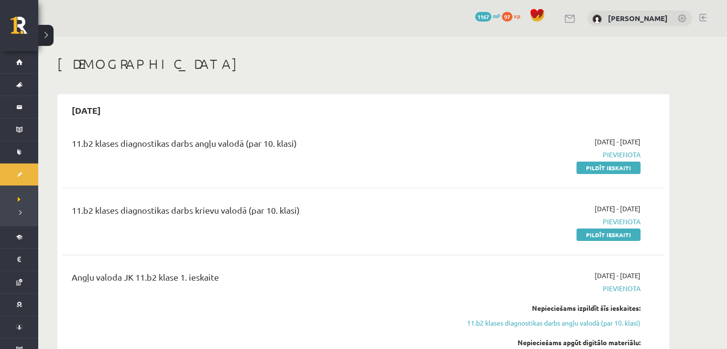
click at [700, 16] on link at bounding box center [703, 18] width 7 height 8
